Goal: Find contact information: Find contact information

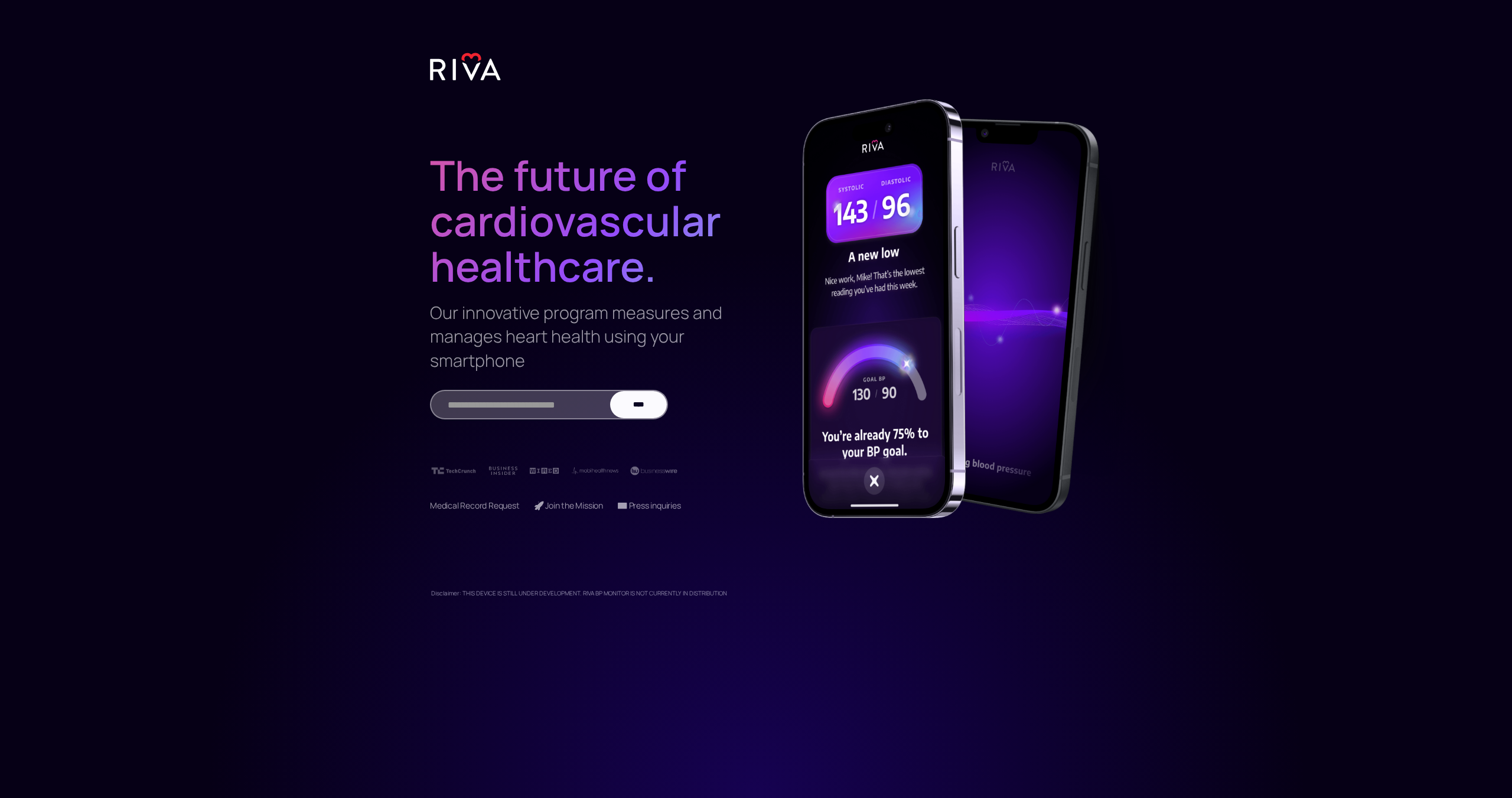
click at [480, 87] on div at bounding box center [756, 399] width 1512 height 798
click at [466, 63] on img at bounding box center [465, 66] width 71 height 29
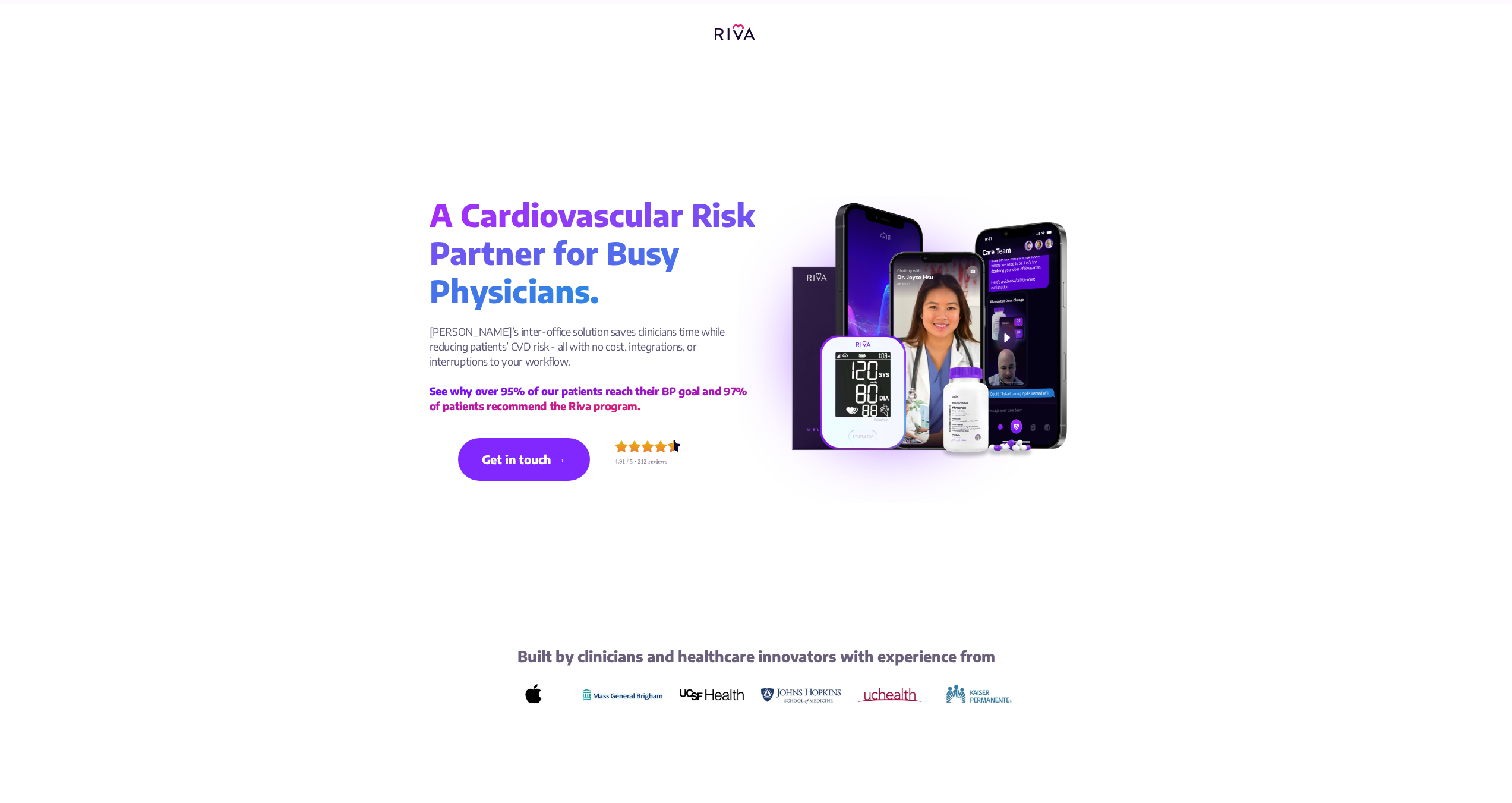
click at [525, 476] on link "Get in touch →" at bounding box center [524, 459] width 132 height 42
